Goal: Navigation & Orientation: Find specific page/section

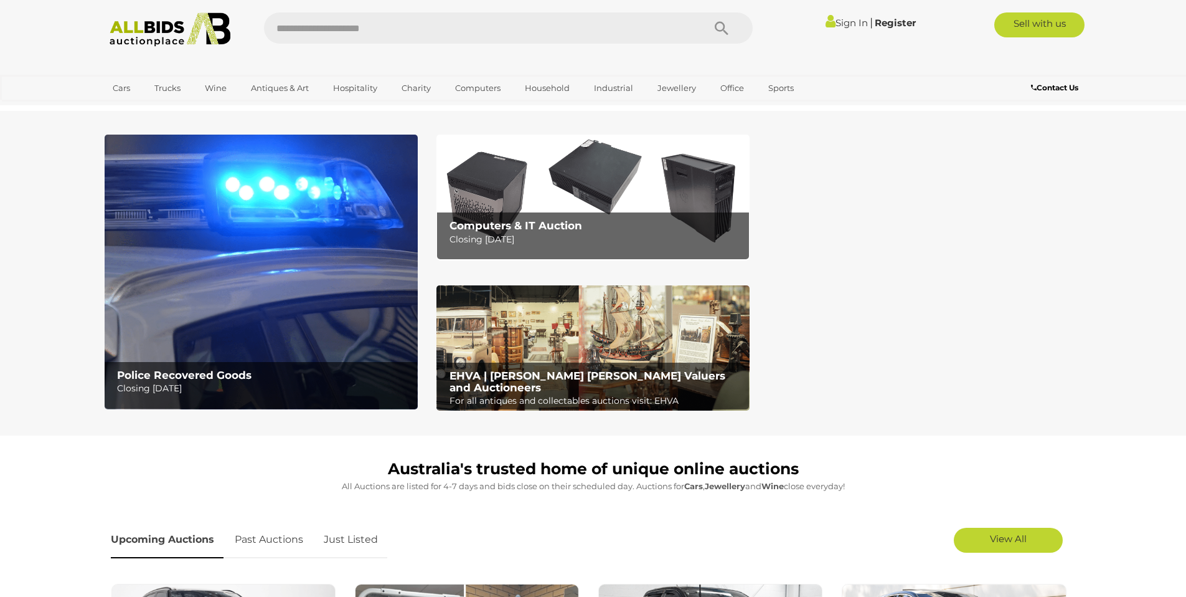
click at [593, 197] on img at bounding box center [593, 197] width 313 height 125
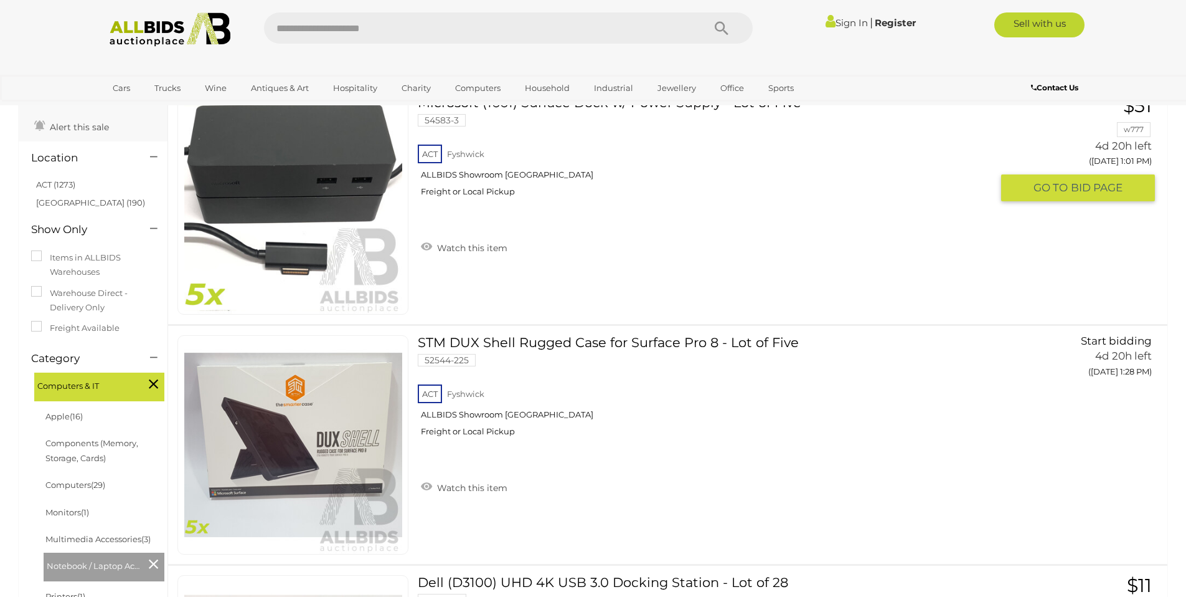
scroll to position [106, 0]
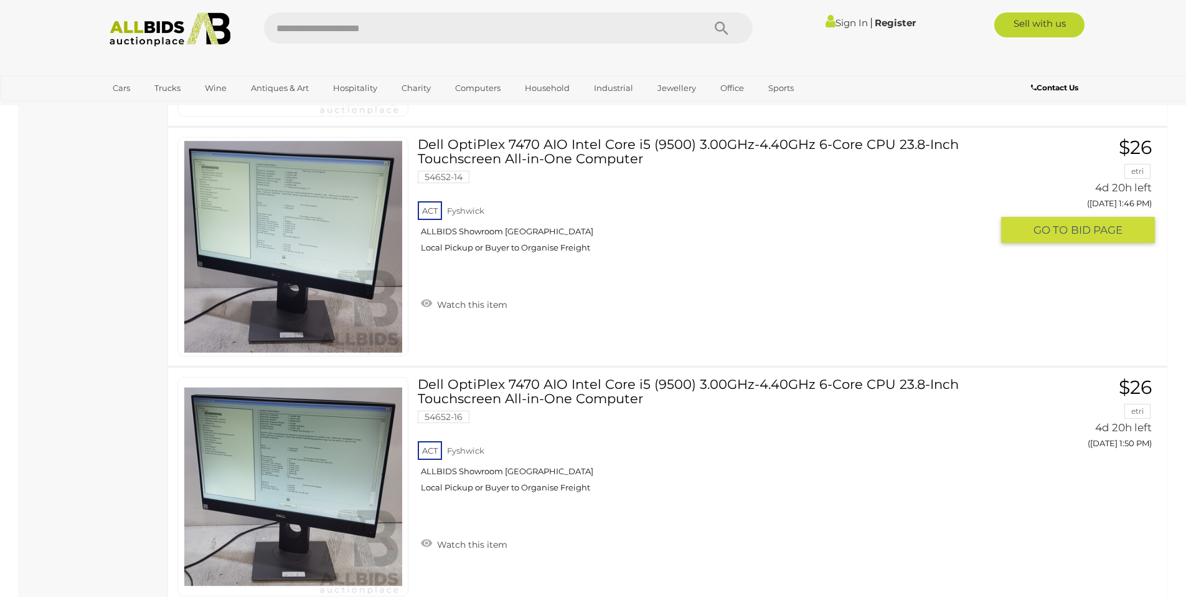
scroll to position [6636, 0]
